Goal: Task Accomplishment & Management: Use online tool/utility

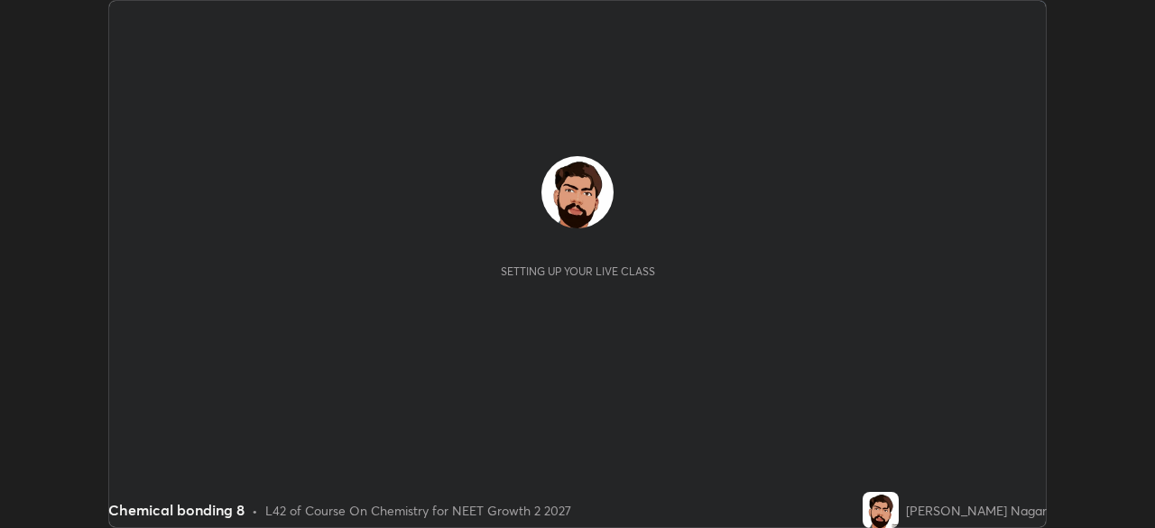
scroll to position [528, 1154]
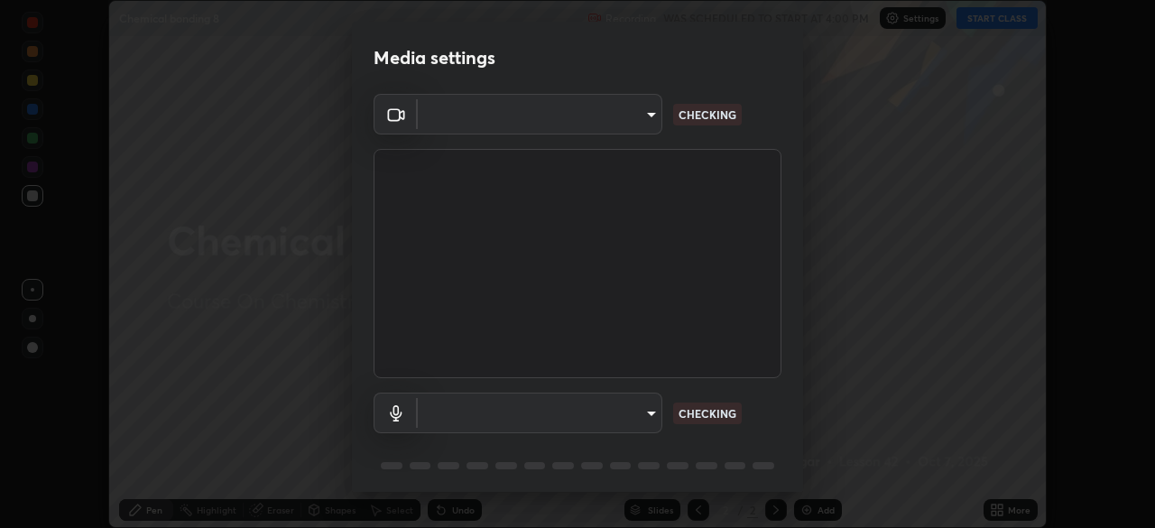
type input "fc38be1871f717ddc8e1b512eadbf63495b763d4820be899b5c927fedf8d93a0"
type input "communications"
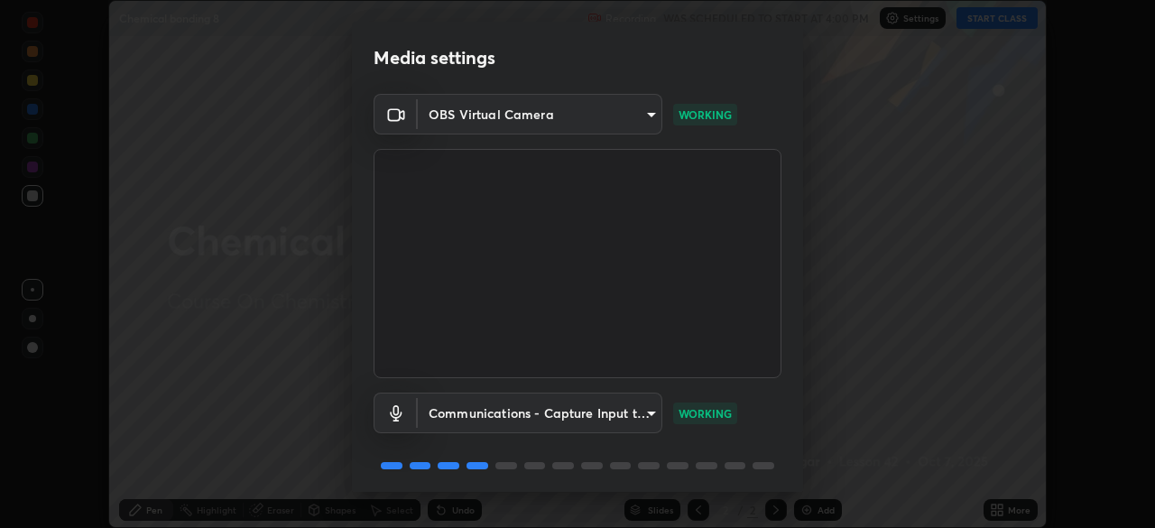
scroll to position [64, 0]
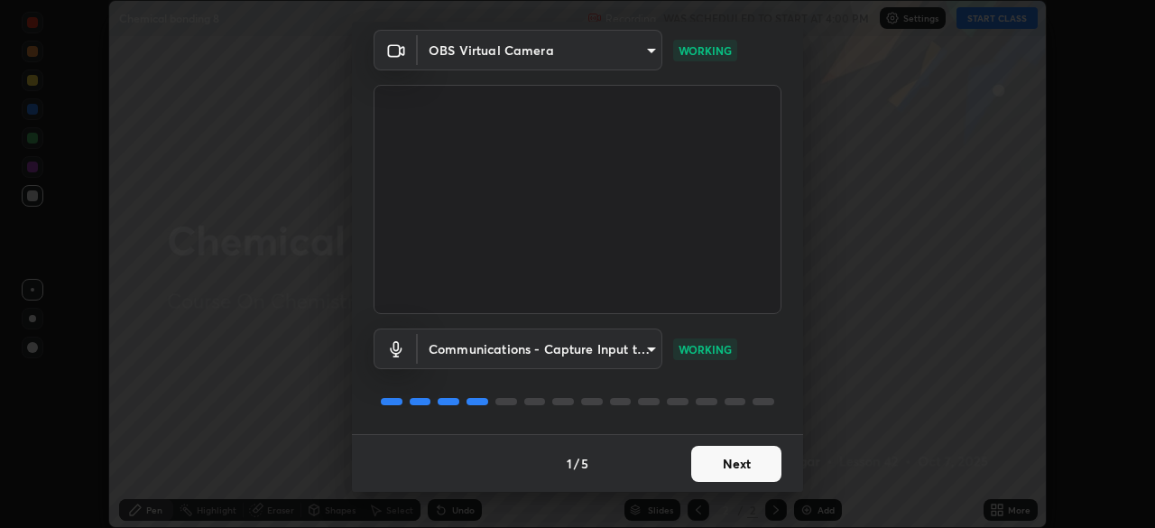
click at [717, 464] on button "Next" at bounding box center [736, 464] width 90 height 36
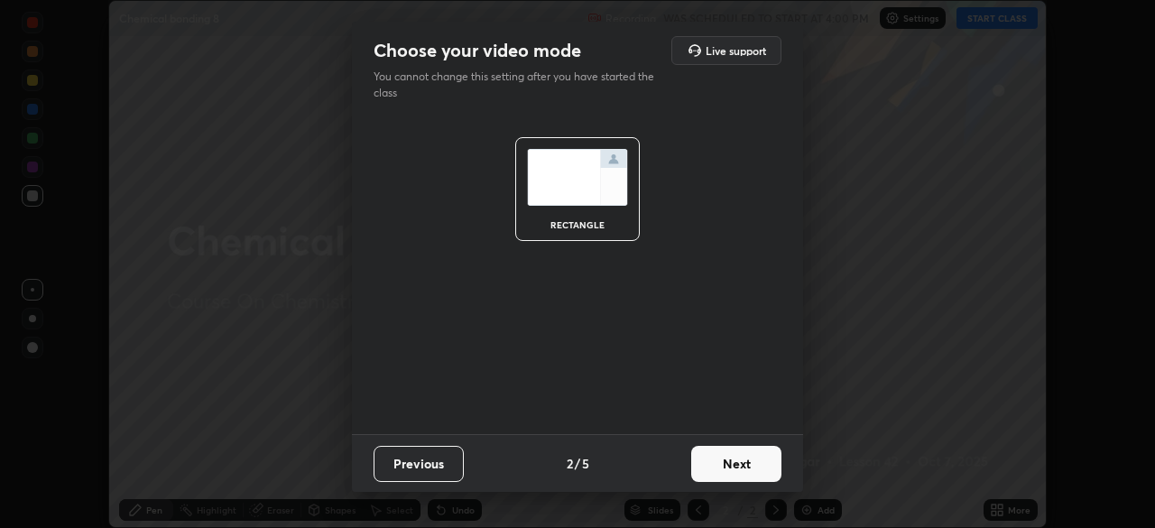
scroll to position [0, 0]
click at [730, 465] on button "Next" at bounding box center [736, 464] width 90 height 36
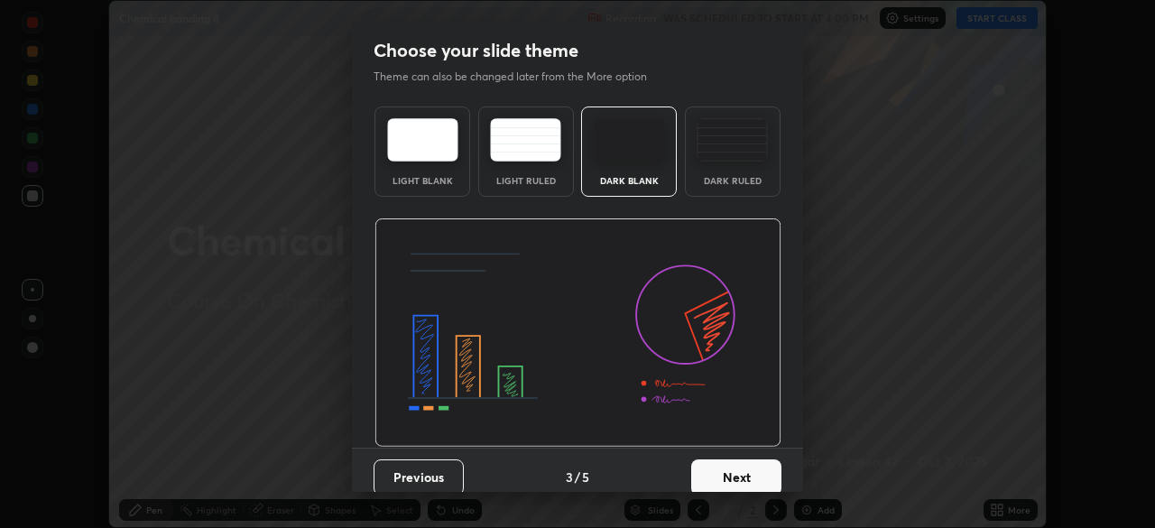
click at [741, 463] on button "Next" at bounding box center [736, 477] width 90 height 36
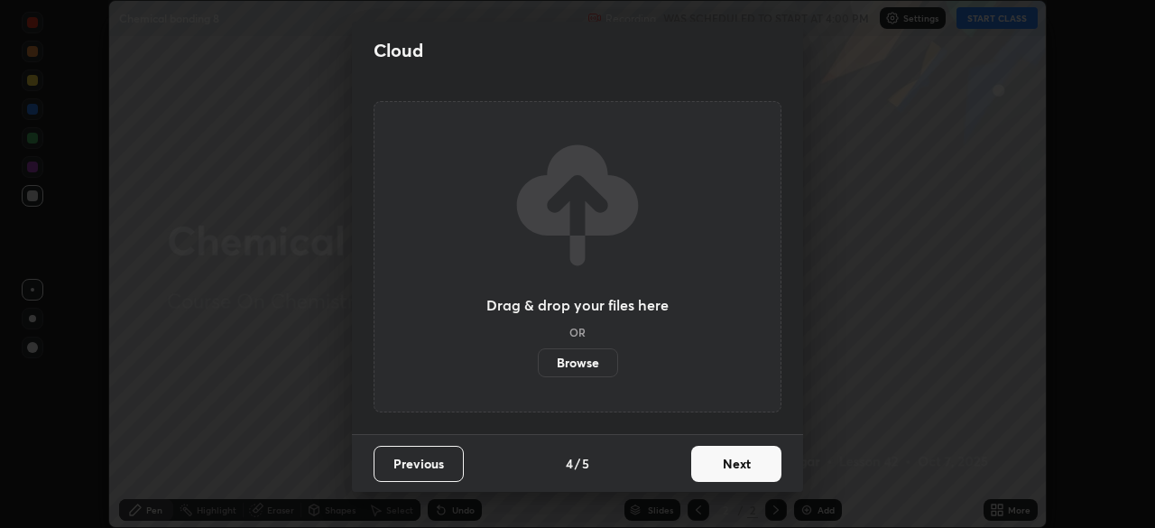
click at [742, 465] on button "Next" at bounding box center [736, 464] width 90 height 36
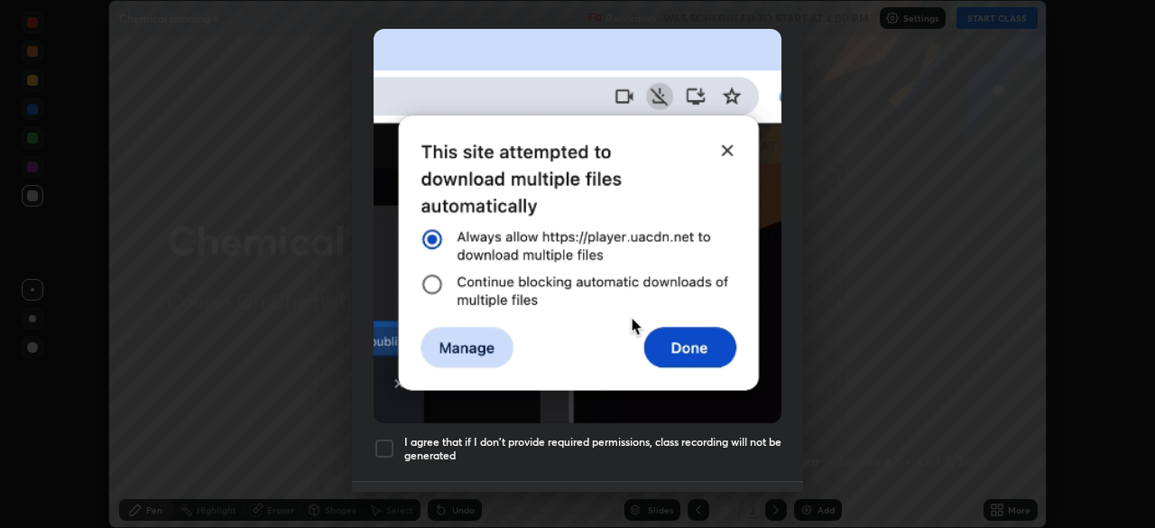
click at [641, 437] on h5 "I agree that if I don't provide required permissions, class recording will not …" at bounding box center [592, 449] width 377 height 28
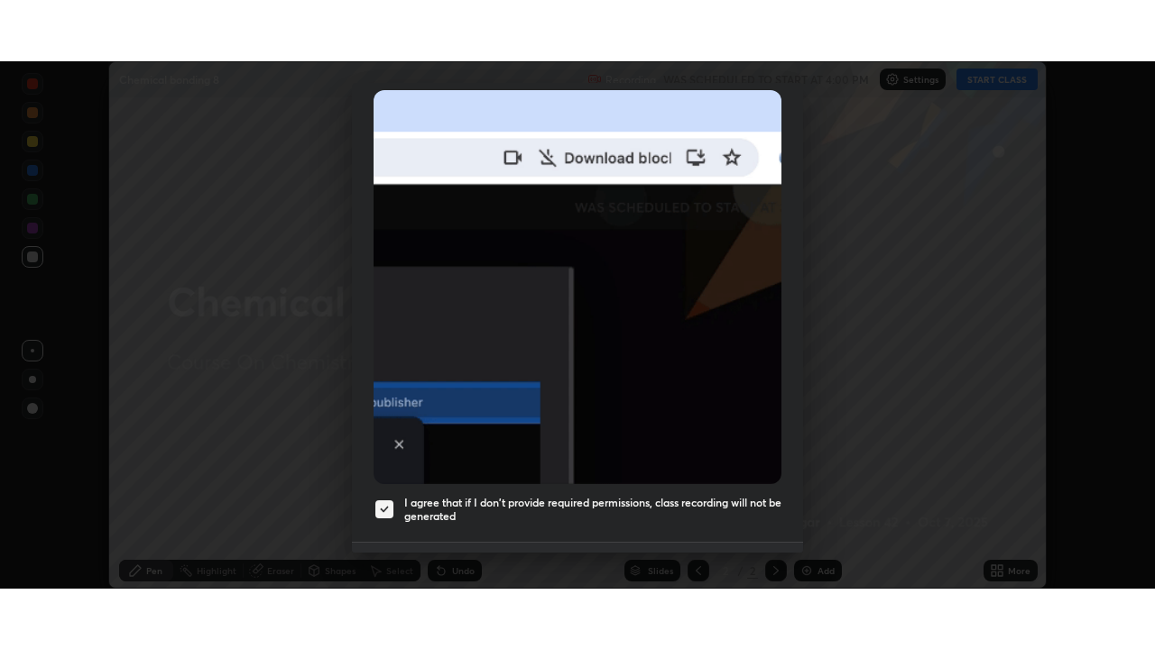
scroll to position [432, 0]
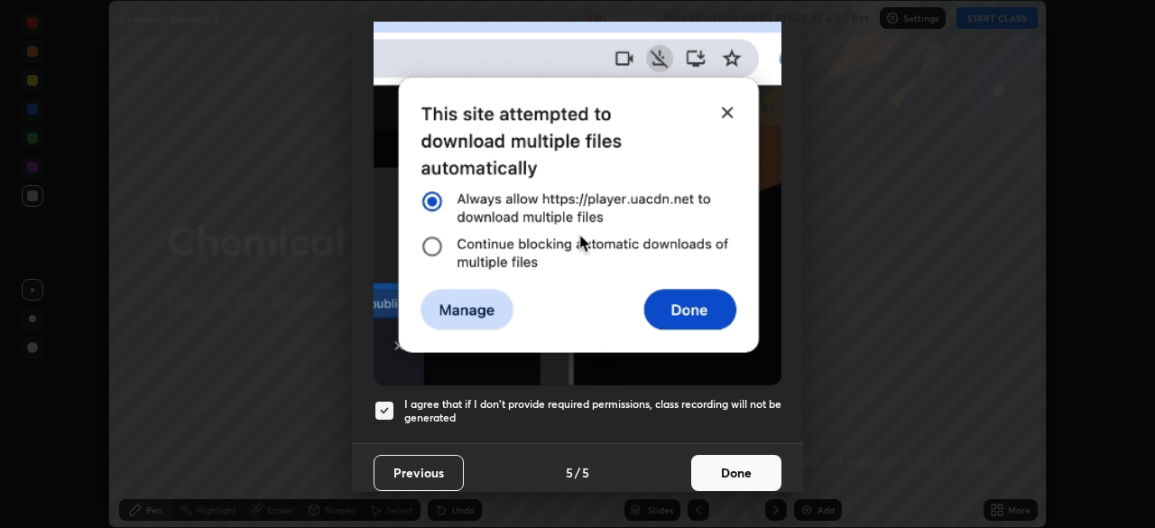
click at [730, 455] on button "Done" at bounding box center [736, 473] width 90 height 36
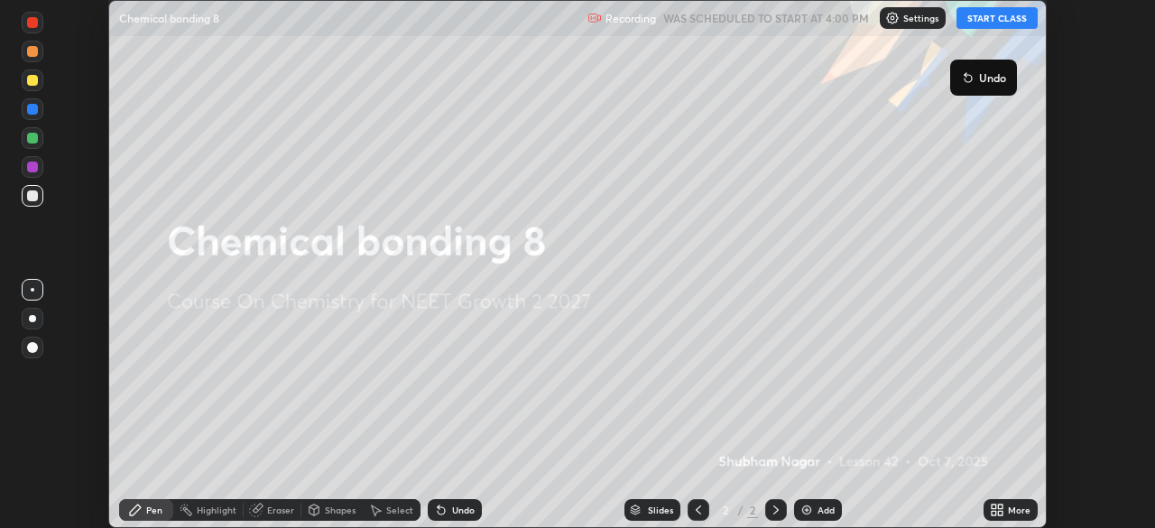
click at [970, 17] on button "START CLASS" at bounding box center [996, 18] width 81 height 22
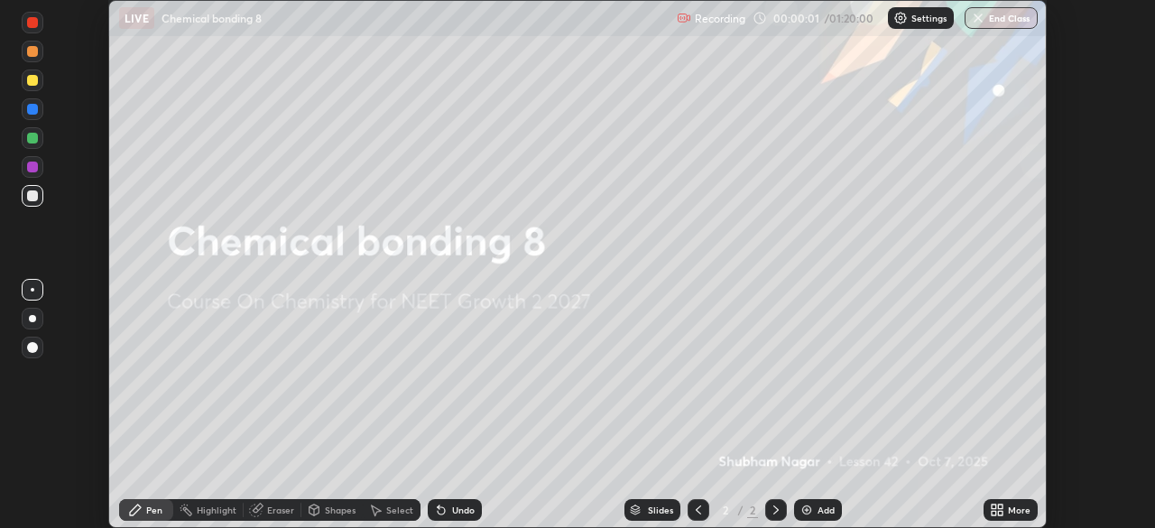
click at [999, 506] on icon at bounding box center [1000, 506] width 5 height 5
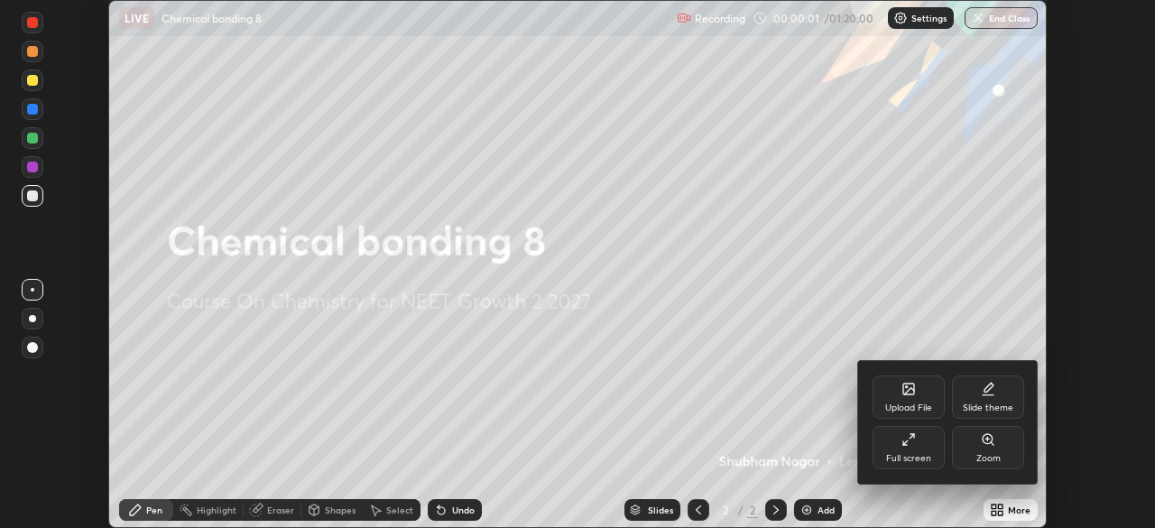
click at [879, 446] on div "Full screen" at bounding box center [908, 447] width 72 height 43
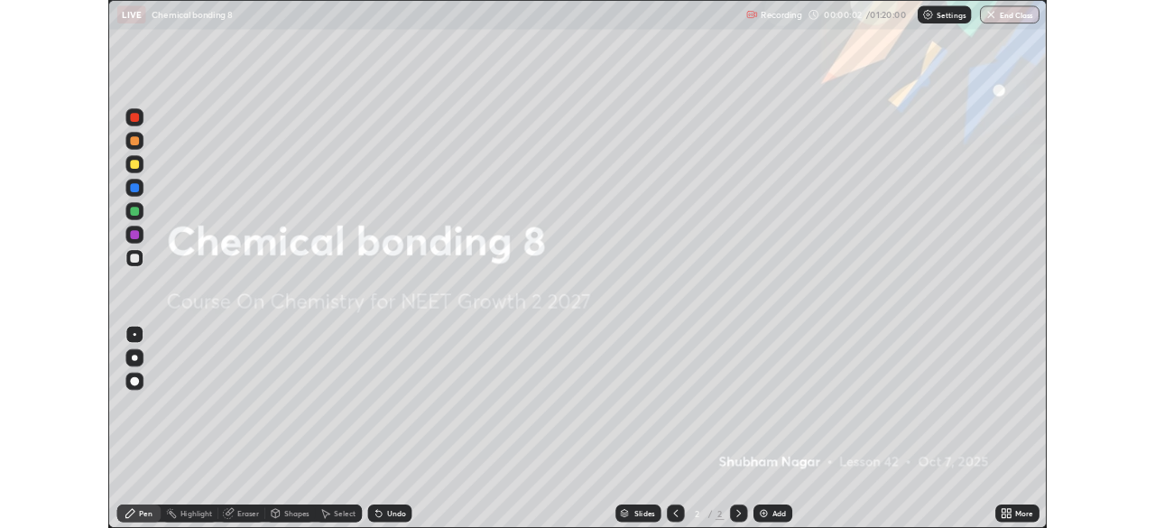
scroll to position [649, 1155]
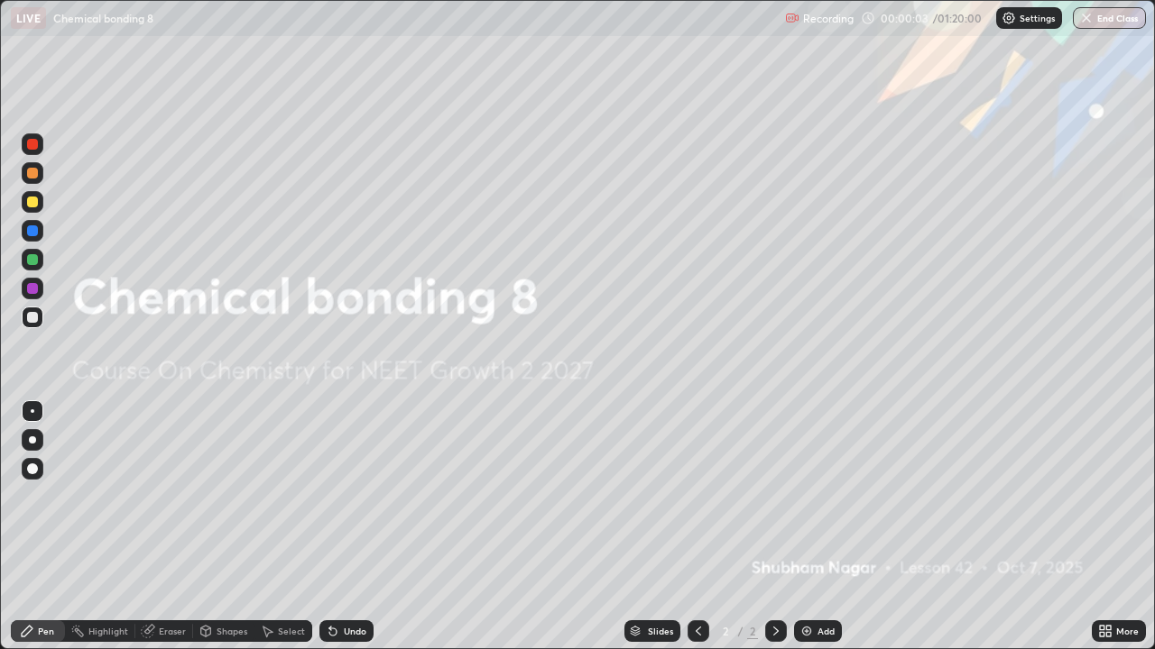
click at [820, 527] on div "Add" at bounding box center [818, 632] width 48 height 22
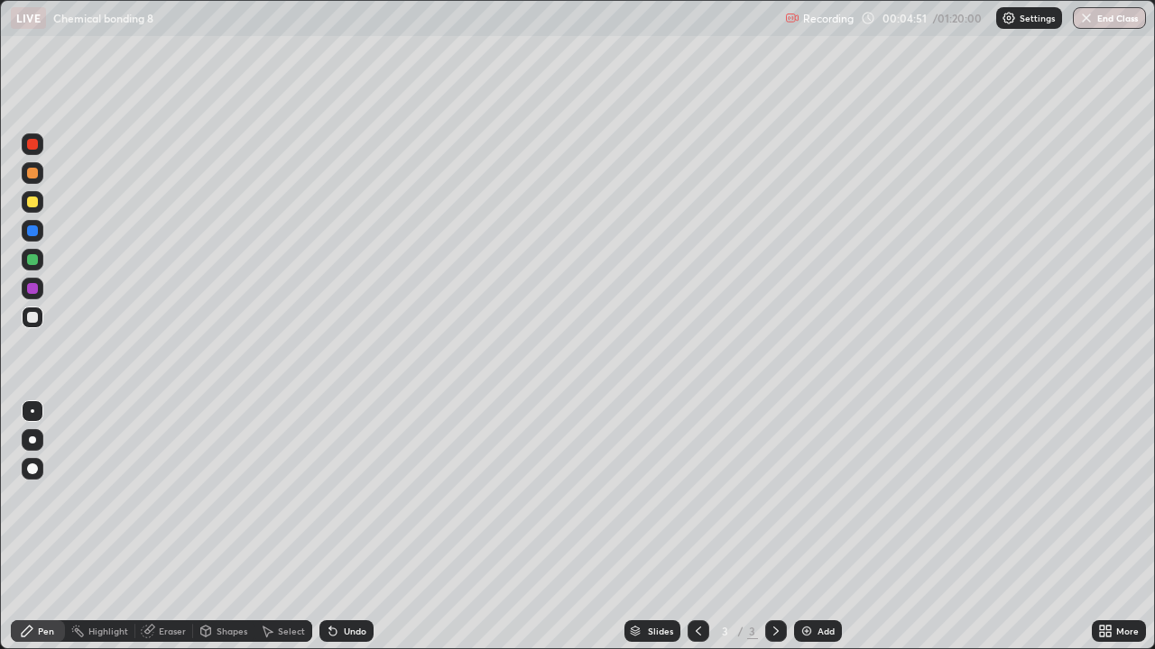
click at [1114, 527] on div "More" at bounding box center [1118, 632] width 54 height 22
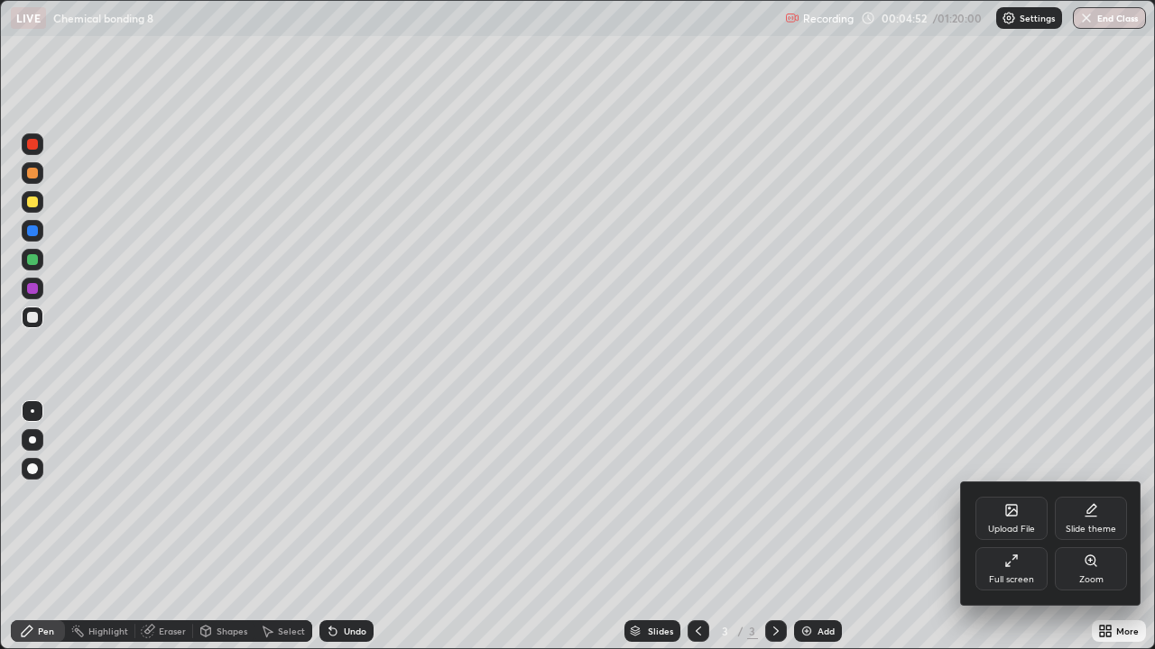
click at [1016, 527] on icon at bounding box center [1011, 561] width 14 height 14
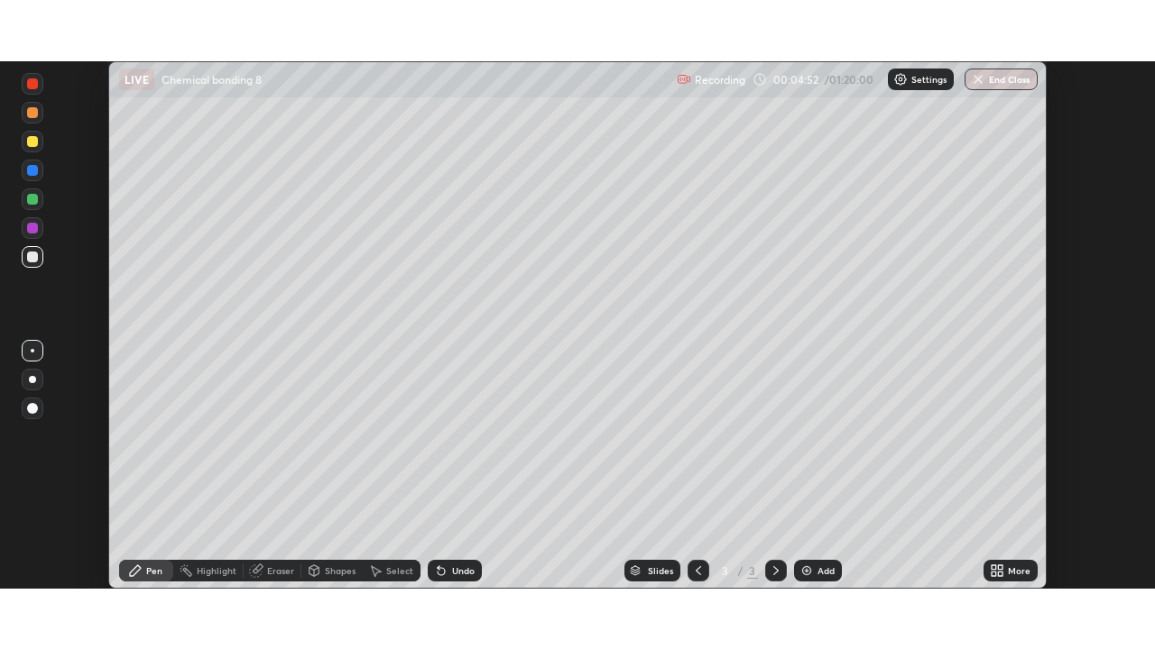
scroll to position [89669, 89042]
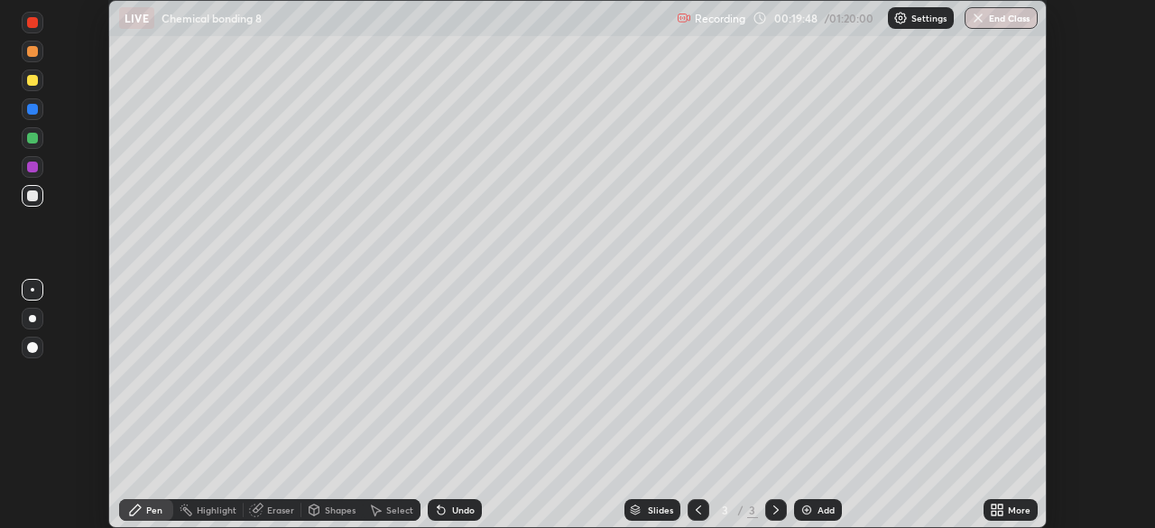
click at [1006, 511] on div "More" at bounding box center [1010, 510] width 54 height 22
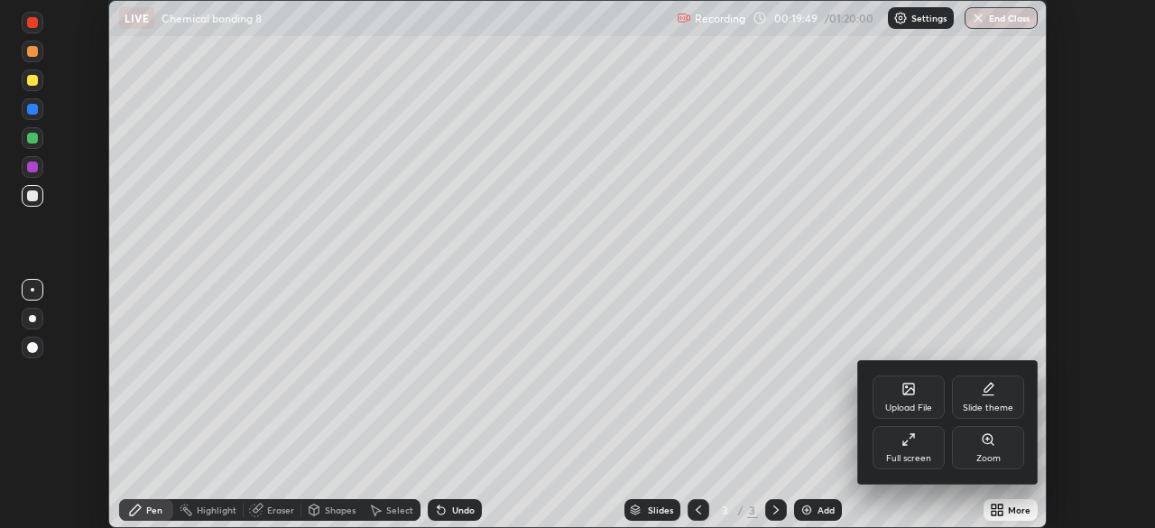
click at [898, 446] on div "Full screen" at bounding box center [908, 447] width 72 height 43
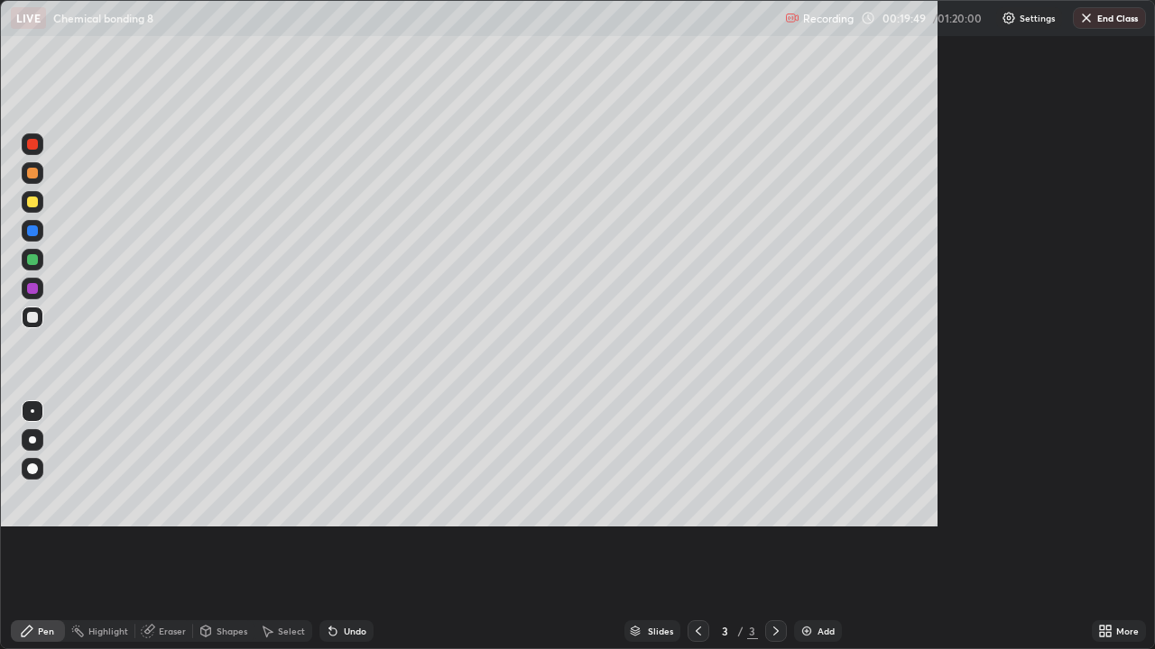
scroll to position [649, 1155]
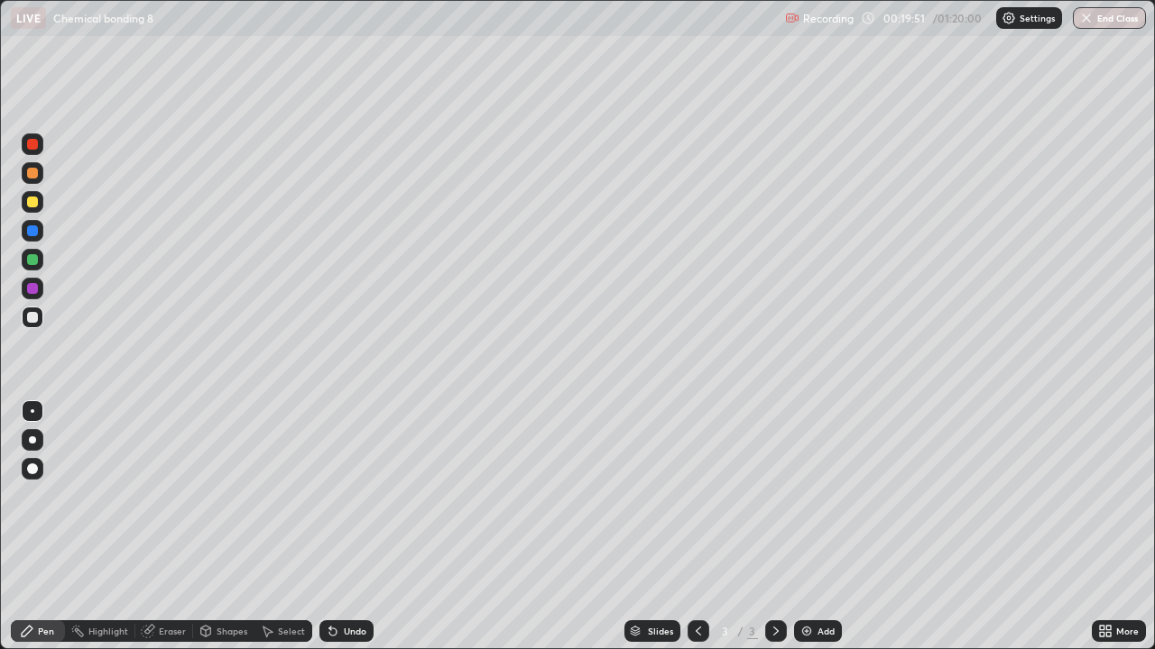
click at [32, 440] on div at bounding box center [32, 440] width 7 height 7
click at [29, 202] on div at bounding box center [32, 202] width 11 height 11
click at [32, 318] on div at bounding box center [32, 317] width 11 height 11
click at [137, 527] on div "Eraser" at bounding box center [164, 632] width 58 height 22
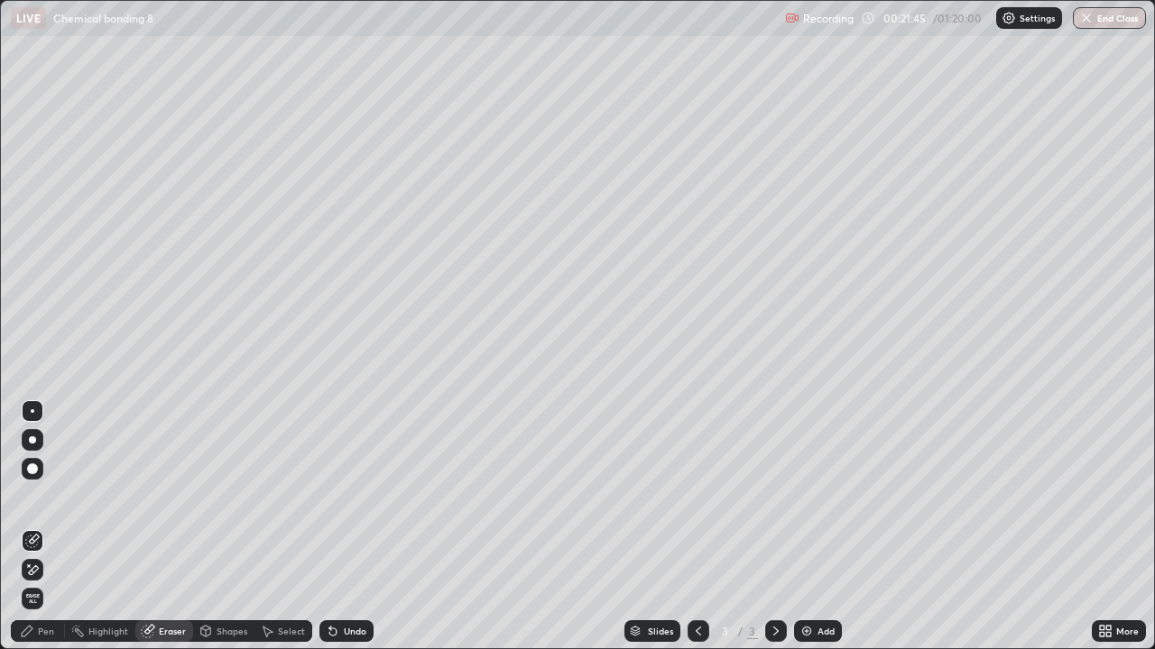
click at [31, 469] on div at bounding box center [32, 469] width 11 height 11
click at [30, 527] on div "Pen" at bounding box center [38, 632] width 54 height 22
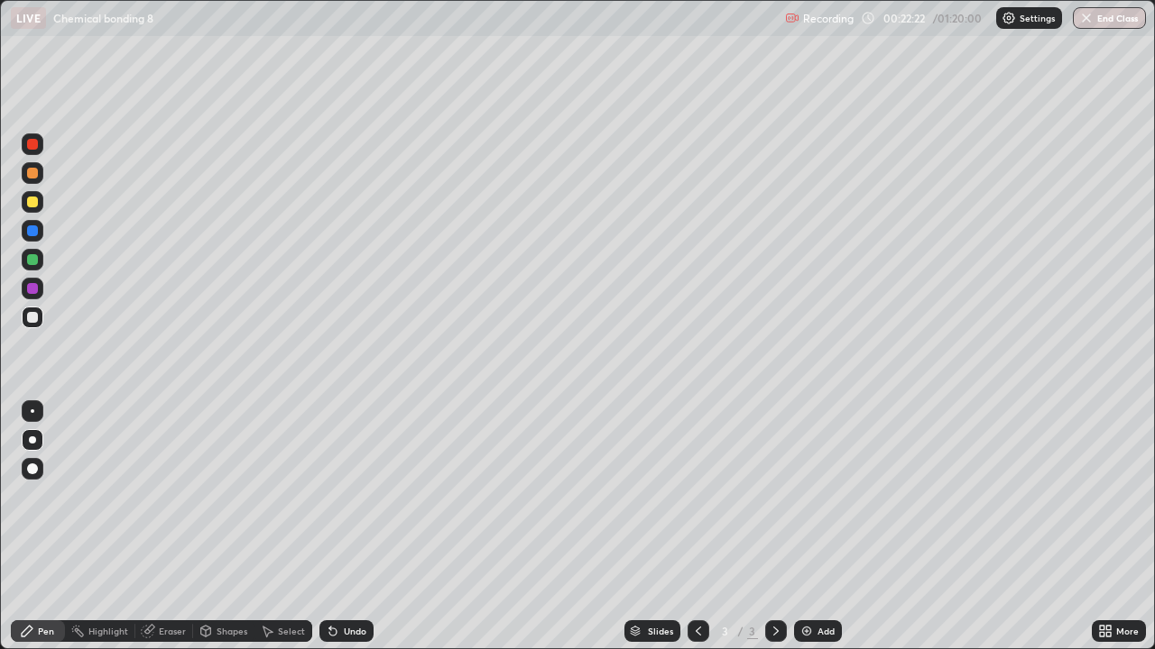
click at [31, 317] on div at bounding box center [32, 317] width 11 height 11
click at [33, 322] on div at bounding box center [32, 317] width 11 height 11
click at [154, 527] on div "Eraser" at bounding box center [164, 632] width 58 height 22
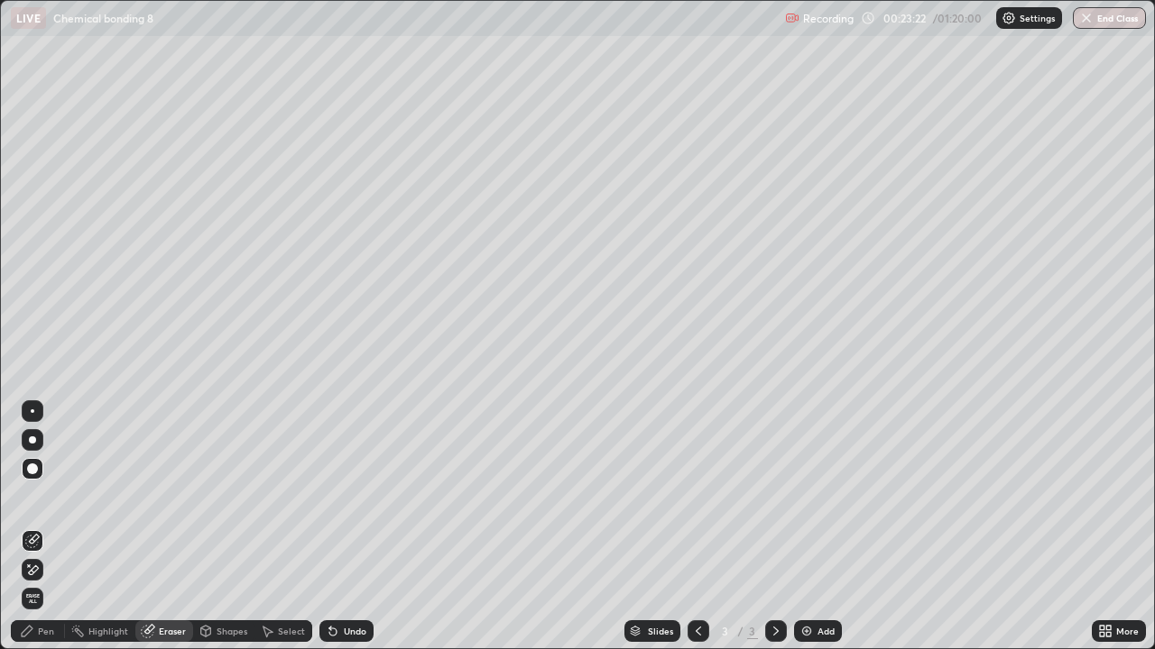
click at [51, 527] on div "Pen" at bounding box center [38, 632] width 54 height 22
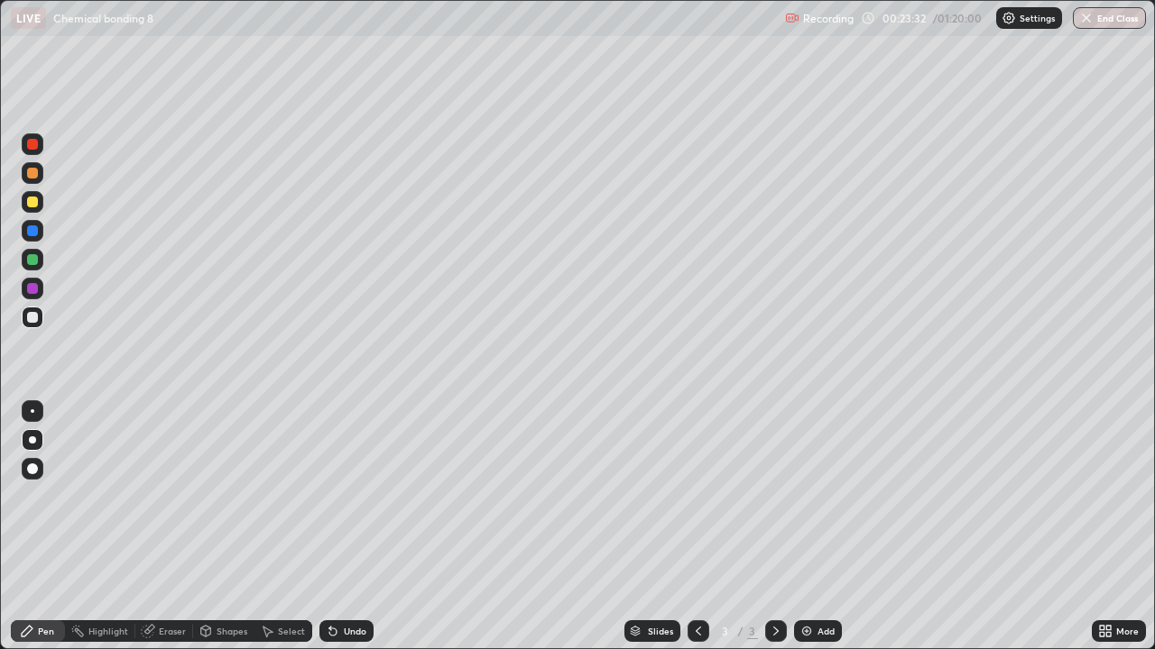
click at [32, 290] on div at bounding box center [32, 288] width 11 height 11
click at [153, 527] on icon at bounding box center [148, 631] width 14 height 14
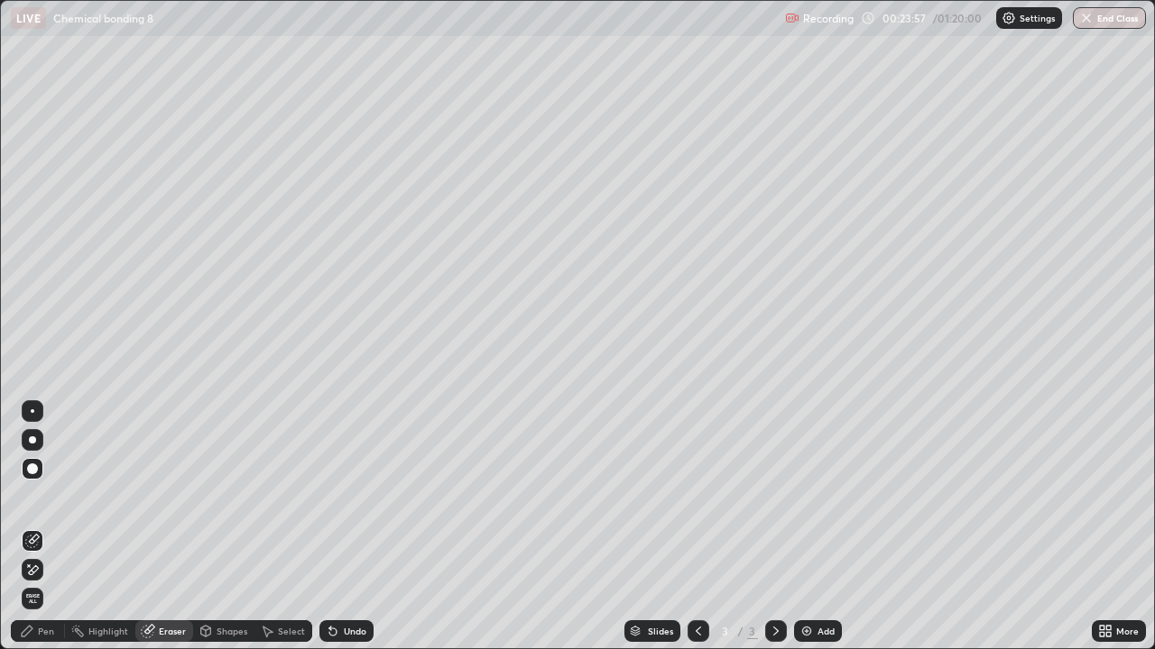
click at [37, 527] on div "Pen" at bounding box center [38, 632] width 54 height 22
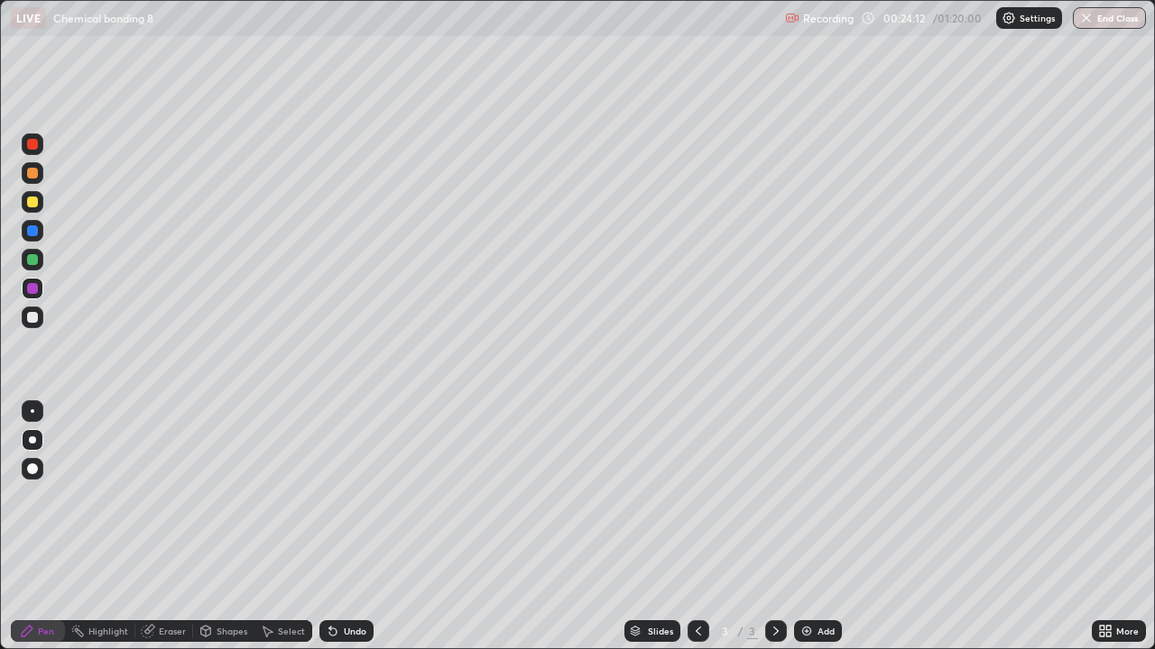
click at [32, 318] on div at bounding box center [32, 317] width 11 height 11
click at [31, 290] on div at bounding box center [32, 288] width 11 height 11
click at [330, 527] on icon at bounding box center [332, 632] width 7 height 7
click at [344, 527] on div "Undo" at bounding box center [355, 631] width 23 height 9
click at [39, 319] on div at bounding box center [33, 318] width 22 height 22
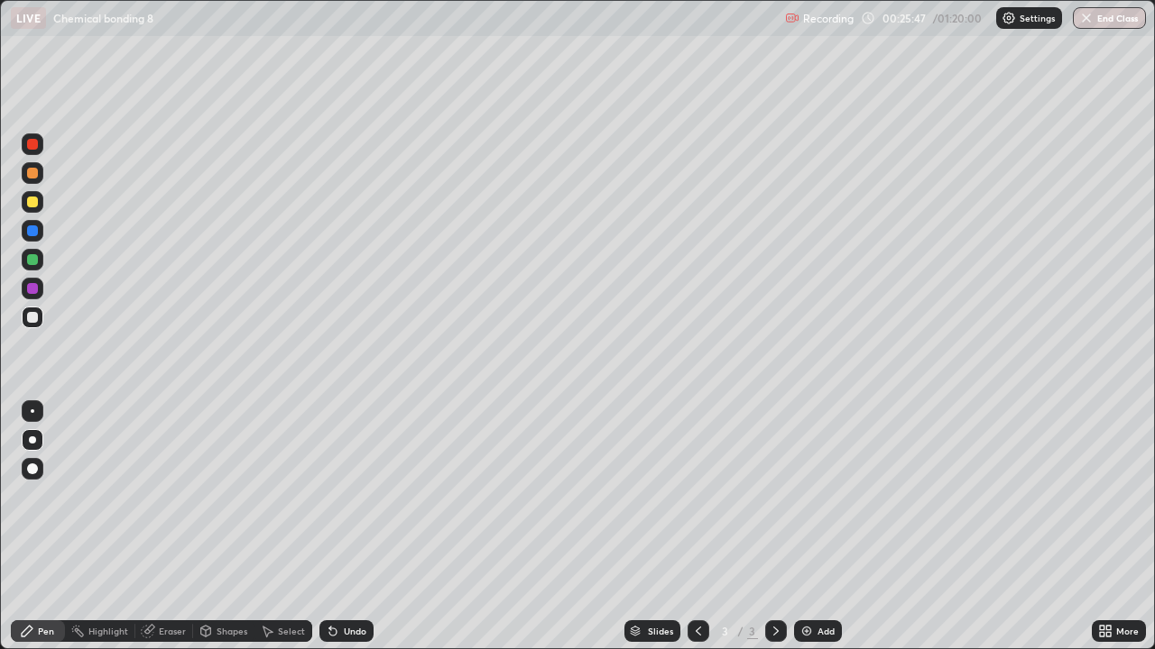
click at [34, 238] on div at bounding box center [33, 231] width 22 height 22
click at [774, 527] on icon at bounding box center [775, 631] width 14 height 14
click at [804, 527] on img at bounding box center [806, 631] width 14 height 14
click at [33, 320] on div at bounding box center [32, 317] width 11 height 11
click at [334, 527] on icon at bounding box center [333, 631] width 14 height 14
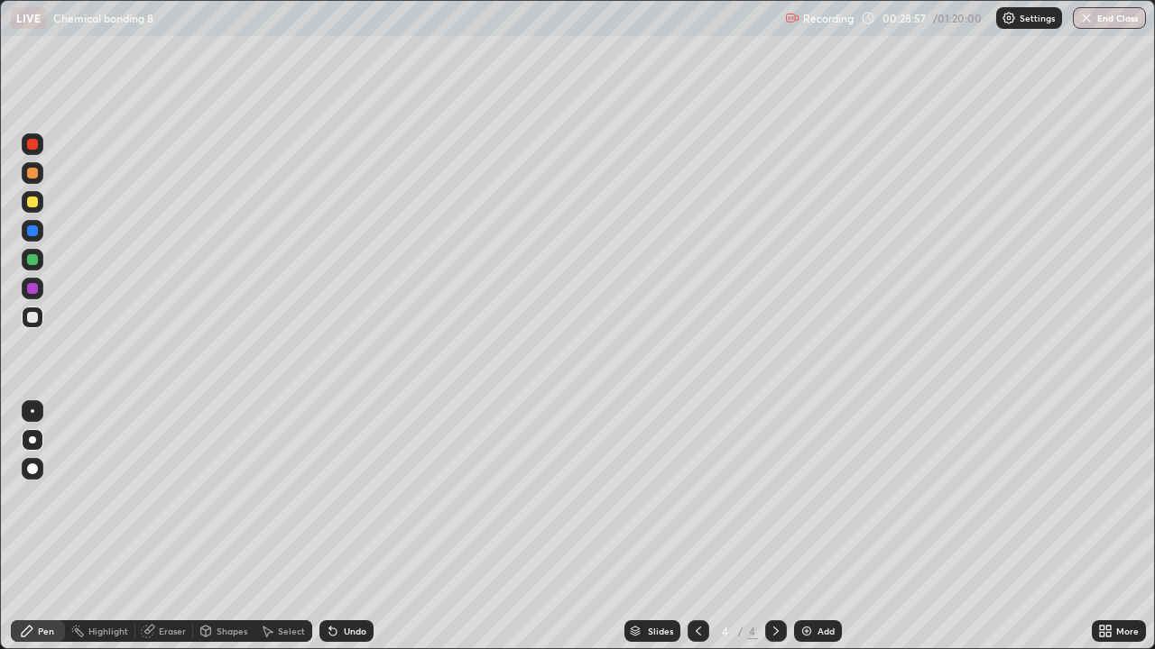
click at [31, 293] on div at bounding box center [32, 288] width 11 height 11
click at [32, 264] on div at bounding box center [32, 259] width 11 height 11
click at [41, 320] on div at bounding box center [33, 318] width 22 height 22
click at [337, 527] on div "Undo" at bounding box center [346, 632] width 54 height 22
click at [338, 527] on div "Undo" at bounding box center [346, 632] width 54 height 22
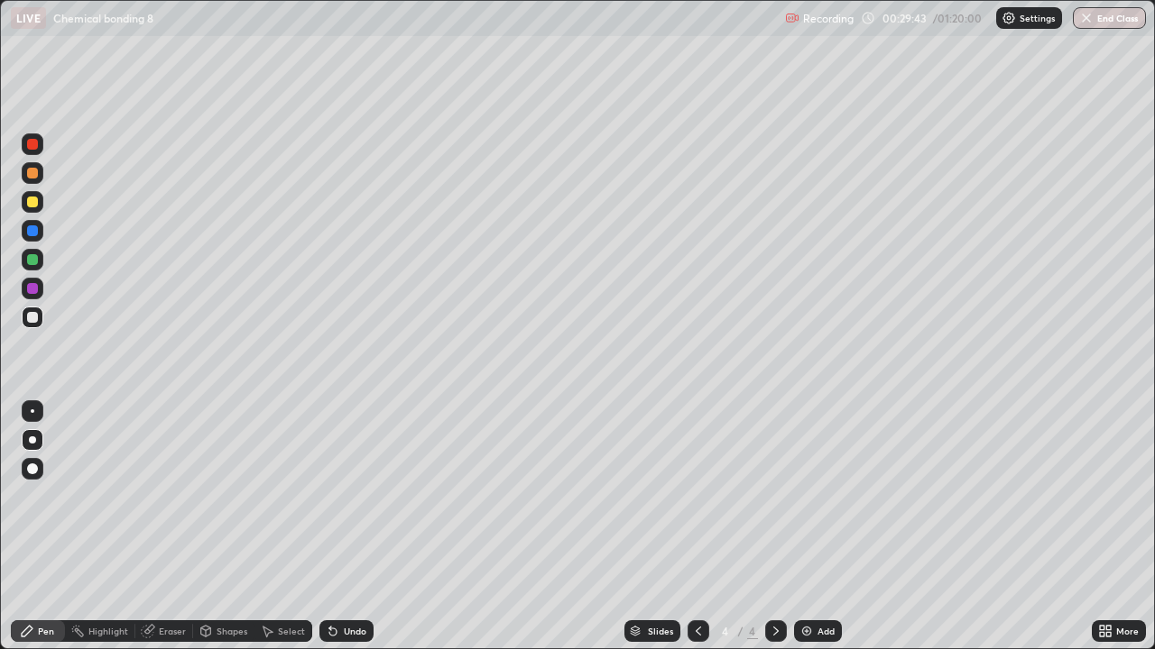
click at [338, 527] on div "Undo" at bounding box center [346, 632] width 54 height 22
click at [344, 527] on div "Undo" at bounding box center [355, 631] width 23 height 9
click at [41, 258] on div at bounding box center [33, 260] width 22 height 22
click at [33, 204] on div at bounding box center [32, 202] width 11 height 11
click at [696, 527] on icon at bounding box center [698, 631] width 14 height 14
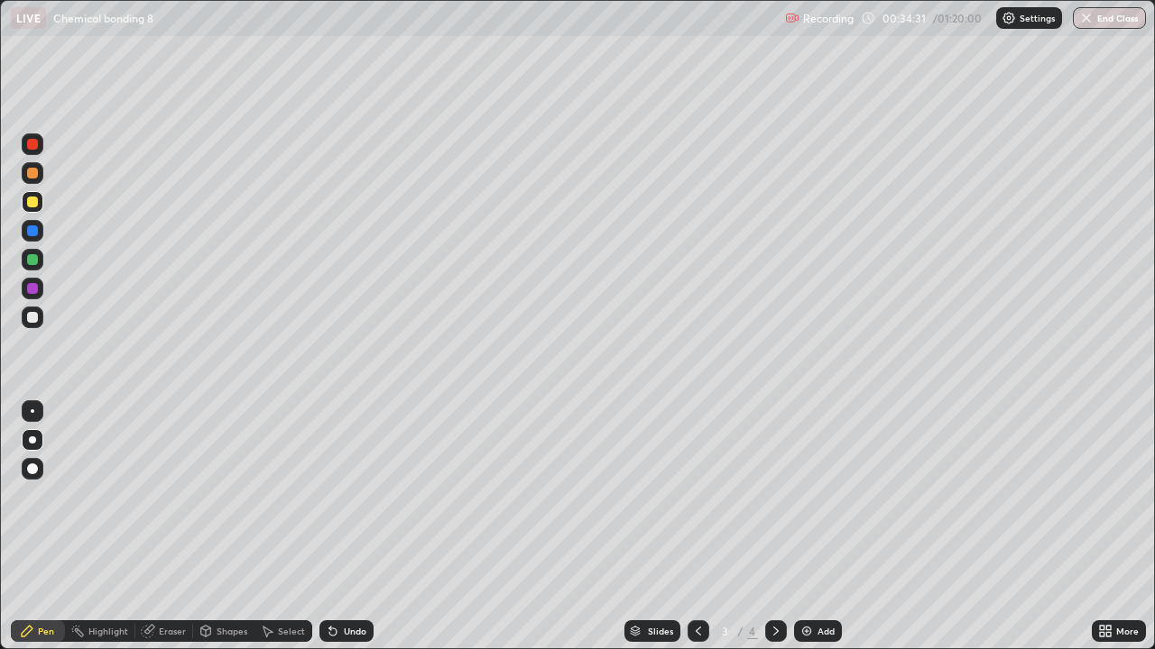
click at [766, 527] on div at bounding box center [776, 632] width 22 height 22
click at [696, 527] on icon at bounding box center [698, 631] width 14 height 14
click at [773, 527] on icon at bounding box center [775, 631] width 14 height 14
